Goal: Information Seeking & Learning: Learn about a topic

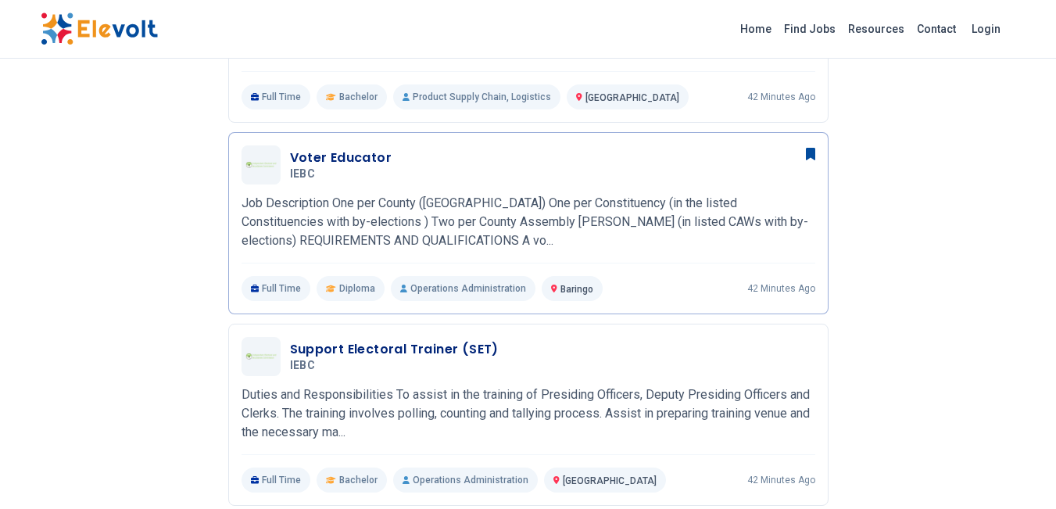
scroll to position [1025, 0]
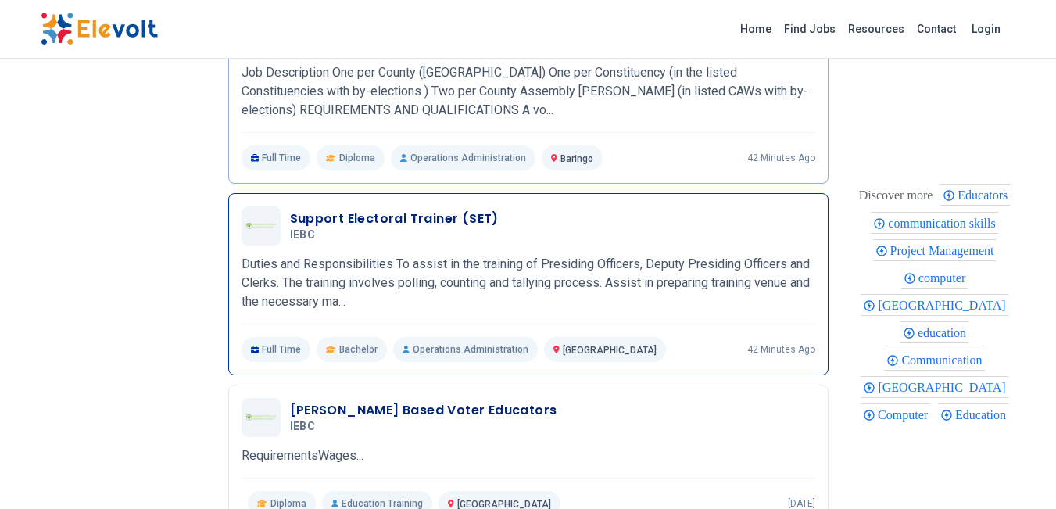
click at [404, 217] on h3 "Support Electoral Trainer (SET)" at bounding box center [394, 218] width 209 height 19
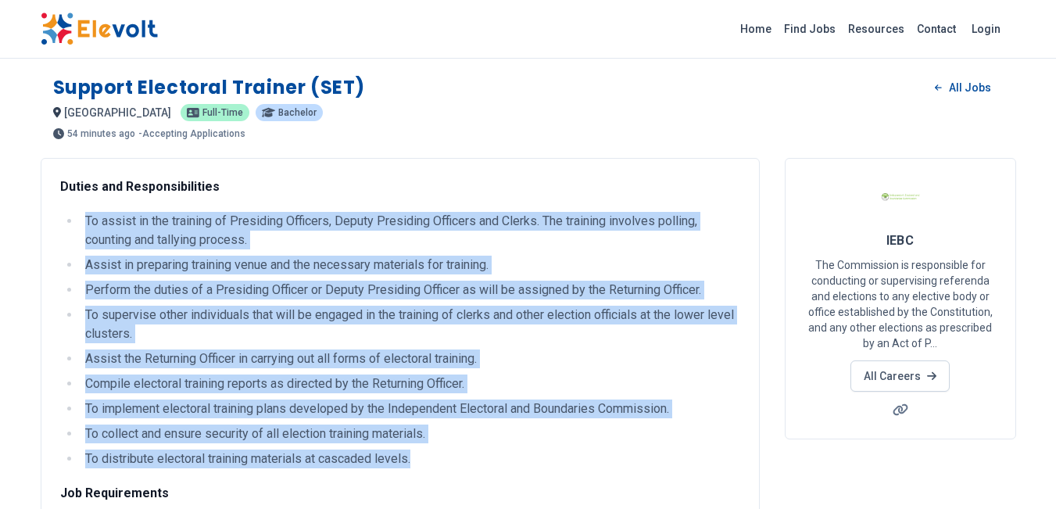
drag, startPoint x: 86, startPoint y: 217, endPoint x: 421, endPoint y: 454, distance: 410.4
click at [421, 454] on ul "To assist in the training of Presiding Officers, Deputy Presiding Officers and …" at bounding box center [400, 340] width 680 height 256
copy ul "To assist in the training of Presiding Officers, Deputy Presiding Officers and …"
